Goal: Task Accomplishment & Management: Complete application form

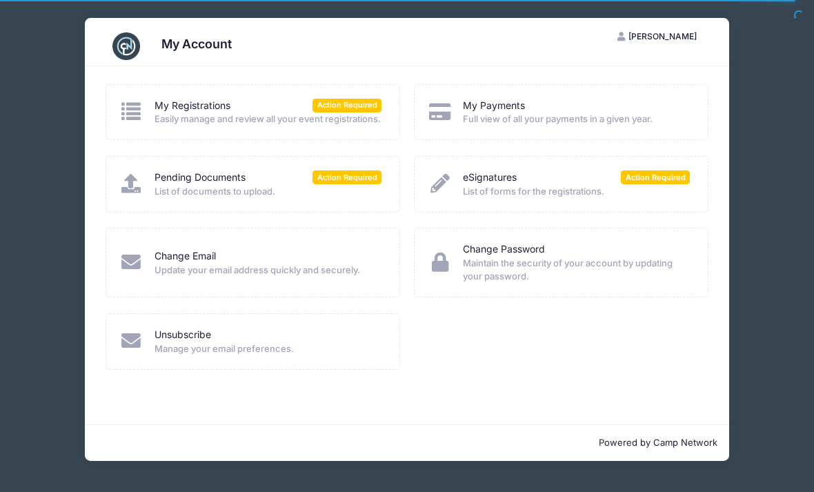
click at [159, 126] on span "Easily manage and review all your event registrations." at bounding box center [267, 119] width 227 height 14
click at [186, 101] on link "My Registrations" at bounding box center [192, 106] width 76 height 14
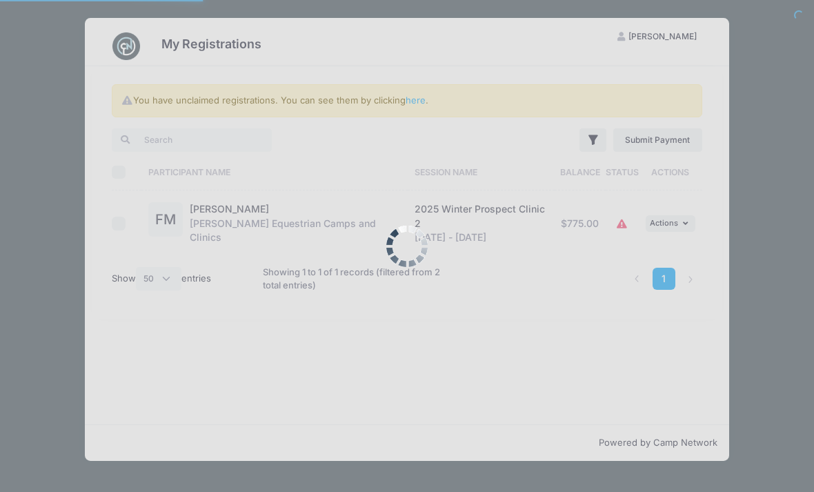
select select "50"
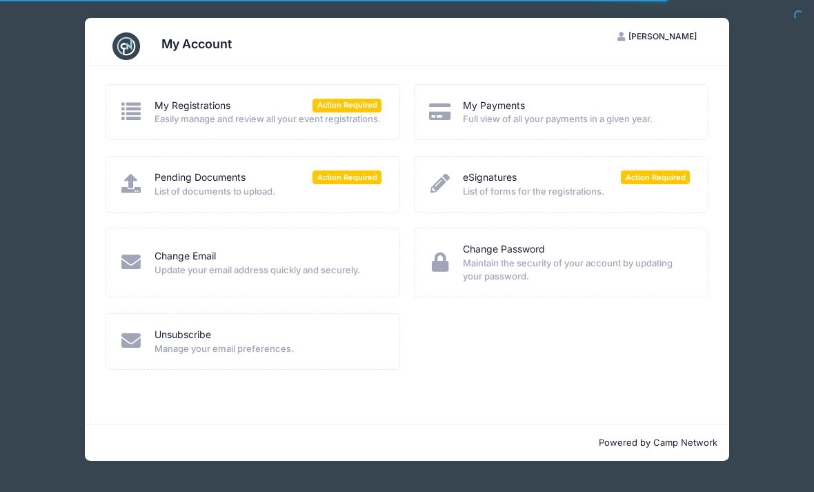
click at [205, 185] on link "Pending Documents" at bounding box center [199, 177] width 91 height 14
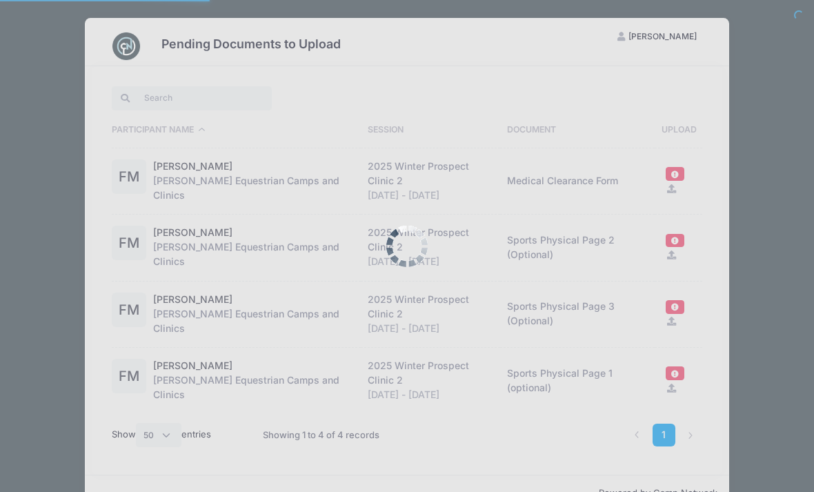
select select "50"
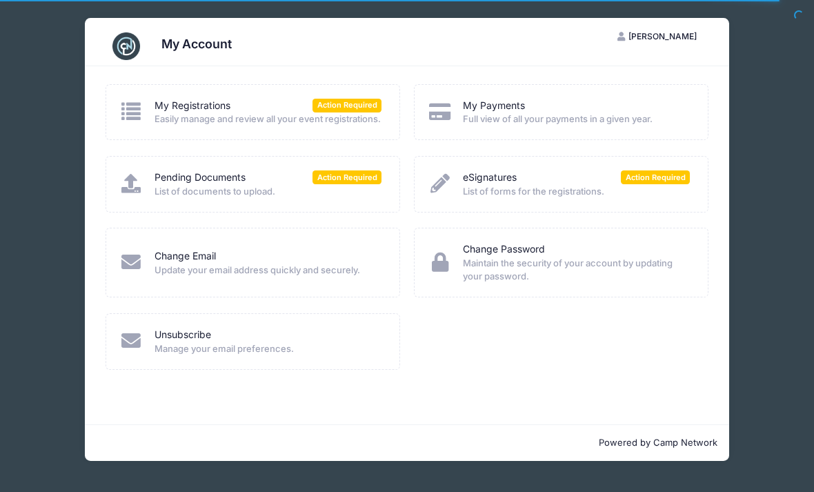
click at [492, 185] on link "eSignatures" at bounding box center [490, 177] width 54 height 14
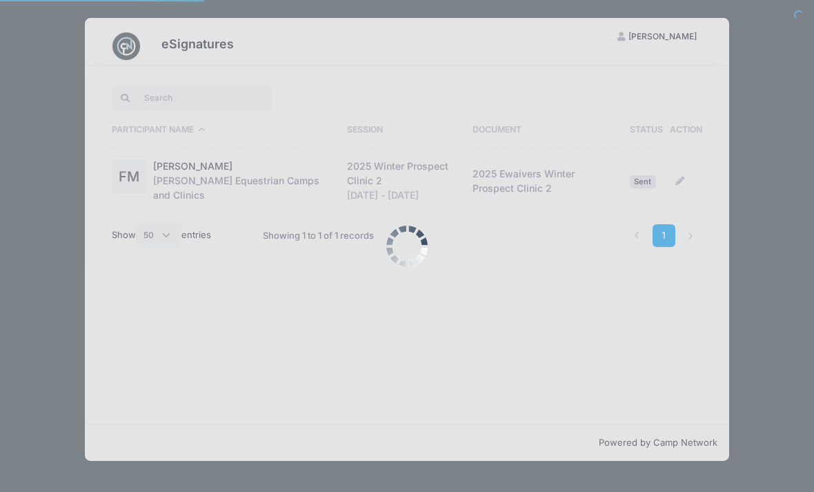
select select "50"
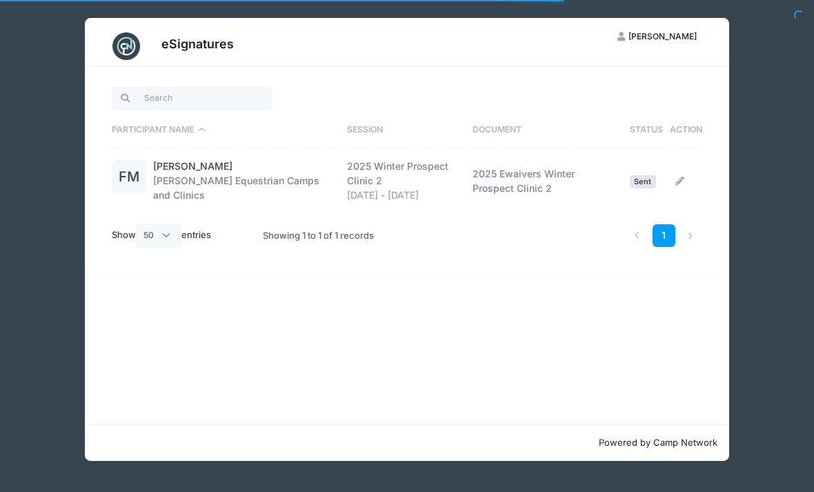
click at [383, 181] on div "2025 Winter Prospect Clinic 2" at bounding box center [403, 173] width 112 height 29
click at [503, 183] on td "2025 Ewaivers Winter Prospect Clinic 2" at bounding box center [543, 181] width 157 height 66
click at [501, 168] on td "2025 Ewaivers Winter Prospect Clinic 2" at bounding box center [543, 181] width 157 height 66
click at [174, 172] on link "[PERSON_NAME]" at bounding box center [192, 166] width 79 height 14
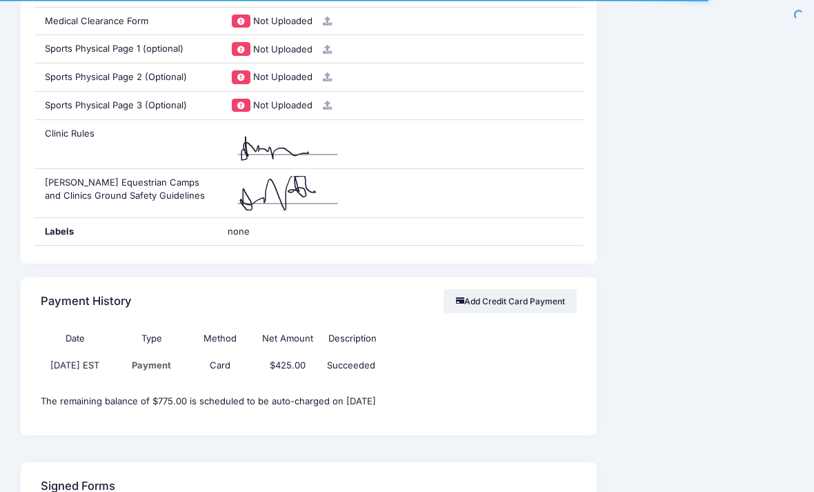
scroll to position [1453, 0]
click at [54, 140] on div "Clinic Rules" at bounding box center [125, 144] width 183 height 48
click at [103, 169] on div "[PERSON_NAME] Equestrian Camps and Clinics Ground Safety Guidelines" at bounding box center [125, 193] width 183 height 48
click at [114, 186] on div "Jessica Braswell Equestrian Camps and Clinics Ground Safety Guidelines" at bounding box center [125, 193] width 183 height 48
click at [100, 170] on div "Jessica Braswell Equestrian Camps and Clinics Ground Safety Guidelines" at bounding box center [125, 193] width 183 height 48
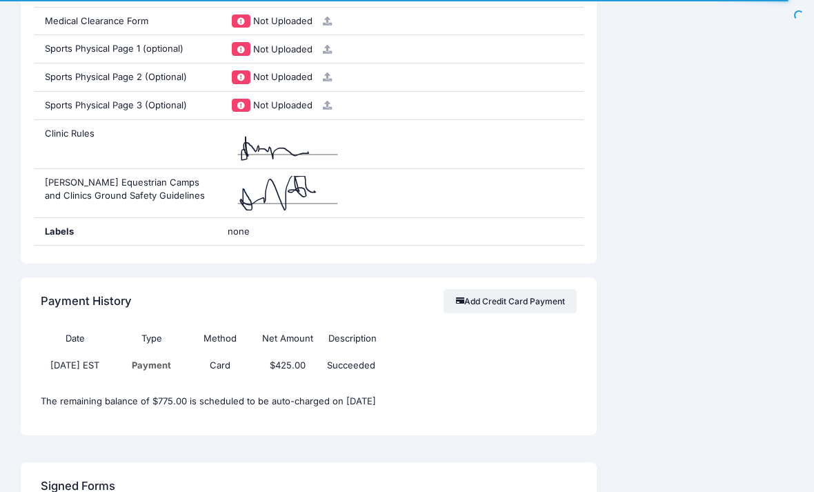
click at [110, 176] on div "Jessica Braswell Equestrian Camps and Clinics Ground Safety Guidelines" at bounding box center [125, 193] width 183 height 48
click at [109, 176] on div "Jessica Braswell Equestrian Camps and Clinics Ground Safety Guidelines" at bounding box center [125, 193] width 183 height 48
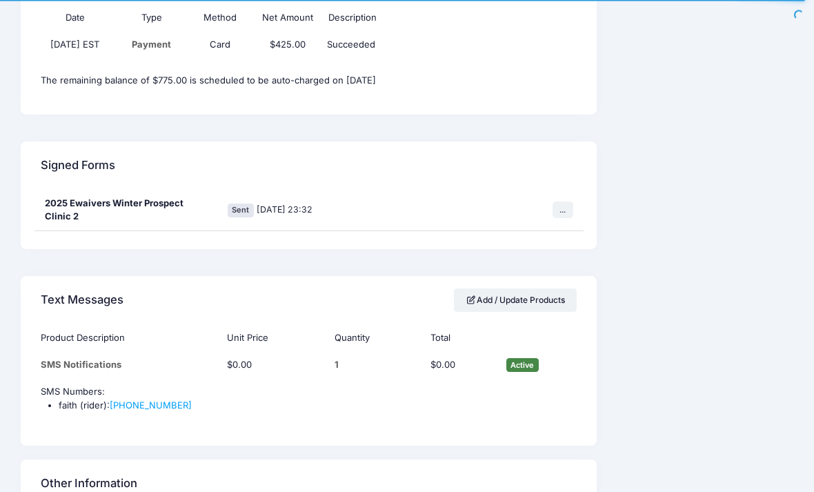
scroll to position [1773, 0]
click at [111, 193] on div "2025 Ewaivers Winter Prospect Clinic 2" at bounding box center [125, 210] width 183 height 41
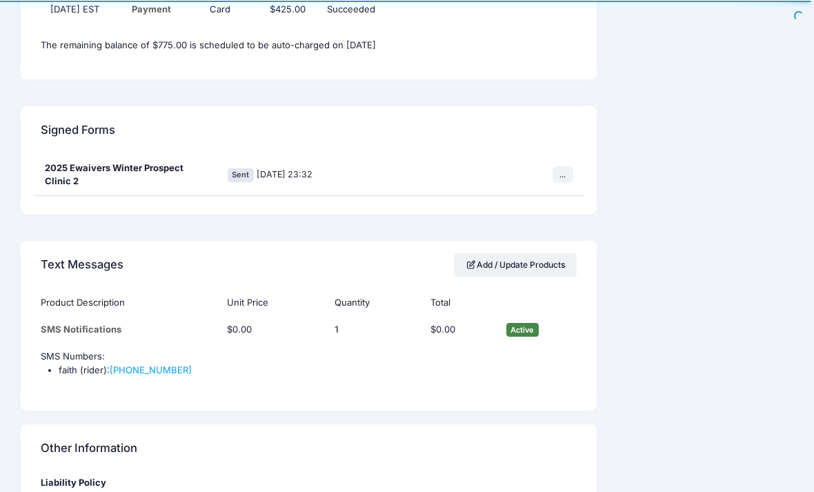
click at [553, 168] on button "..." at bounding box center [562, 173] width 21 height 17
click at [509, 192] on link "Sign Form" at bounding box center [504, 191] width 125 height 26
